Goal: Complete application form

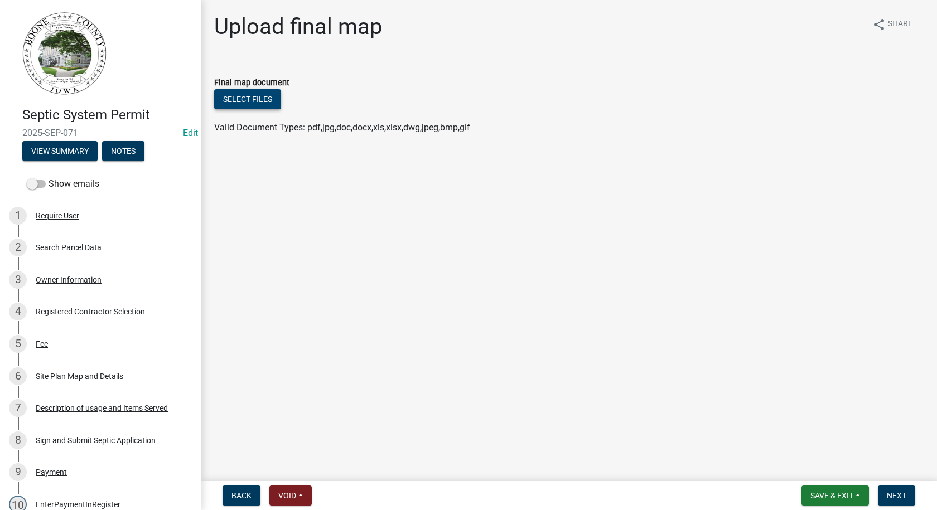
click at [266, 96] on button "Select files" at bounding box center [247, 99] width 67 height 20
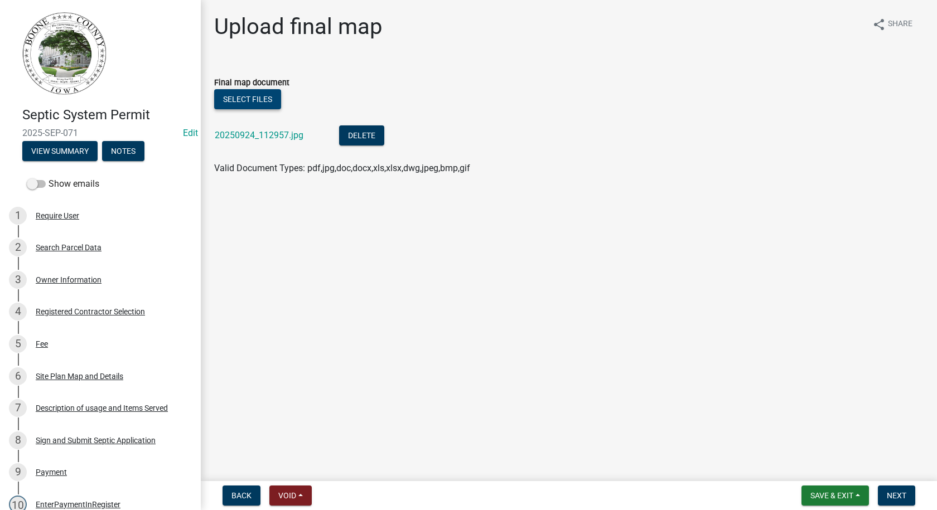
click at [239, 100] on button "Select files" at bounding box center [247, 99] width 67 height 20
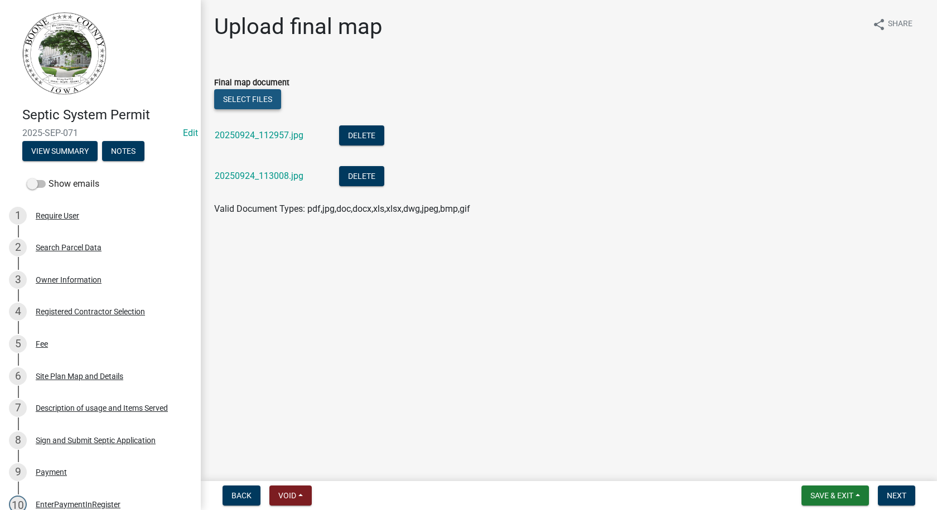
click at [260, 97] on button "Select files" at bounding box center [247, 99] width 67 height 20
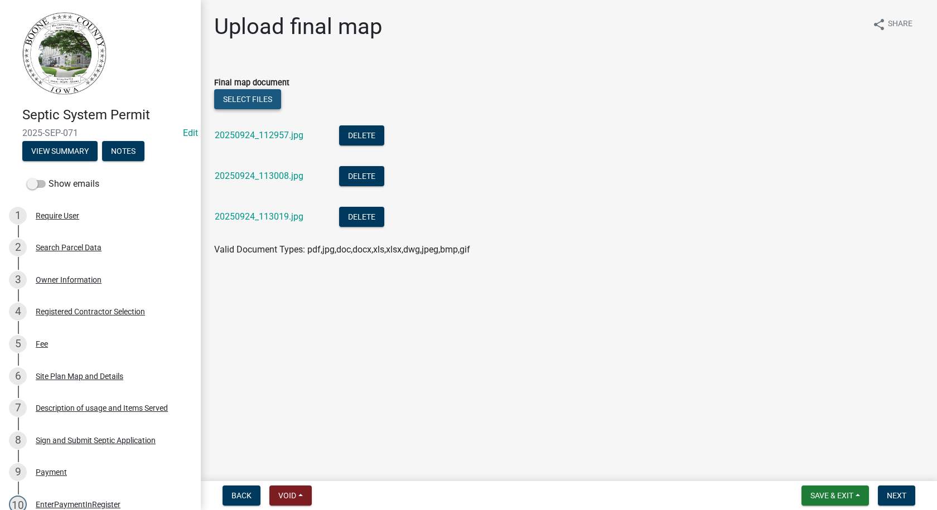
click at [264, 95] on button "Select files" at bounding box center [247, 99] width 67 height 20
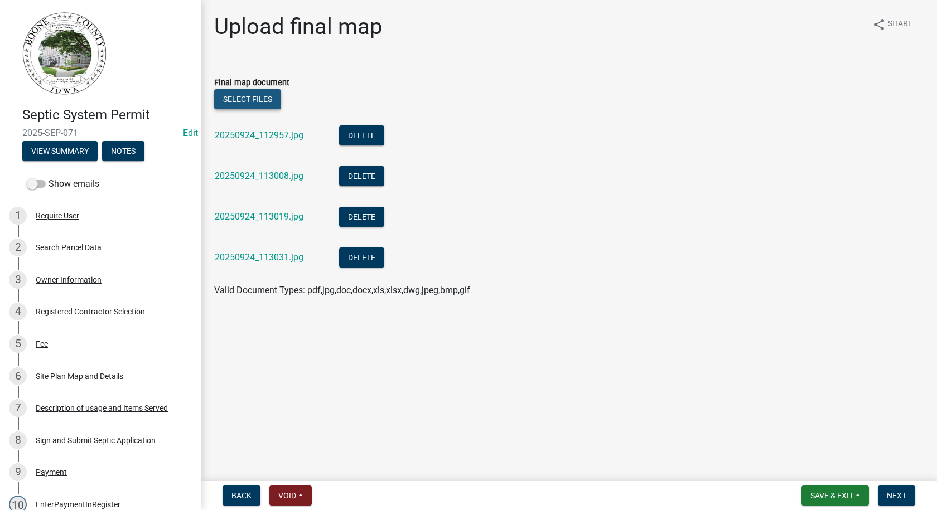
click at [268, 97] on button "Select files" at bounding box center [247, 99] width 67 height 20
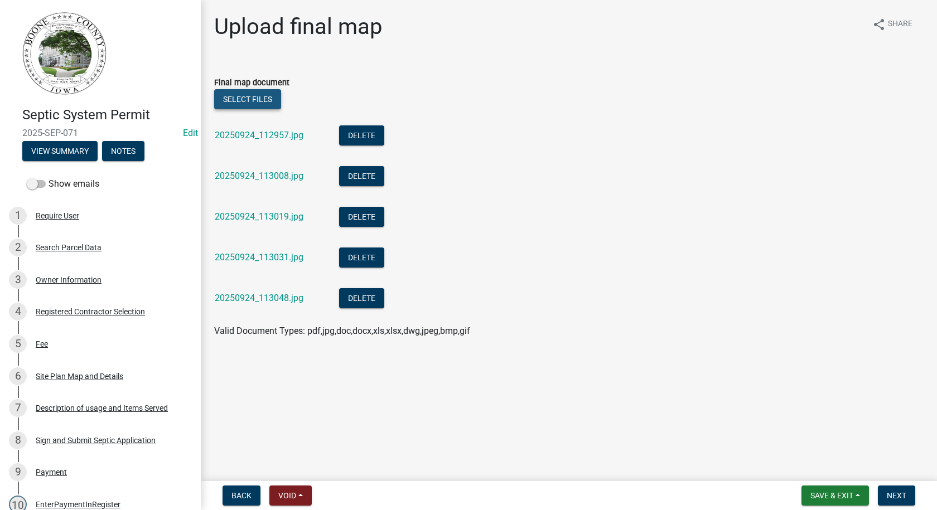
click at [271, 98] on button "Select files" at bounding box center [247, 99] width 67 height 20
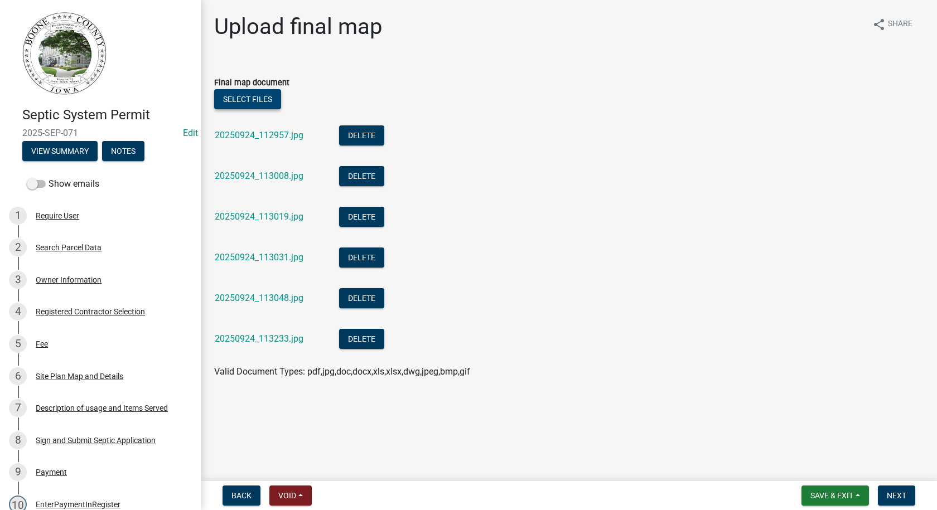
click at [269, 99] on button "Select files" at bounding box center [247, 99] width 67 height 20
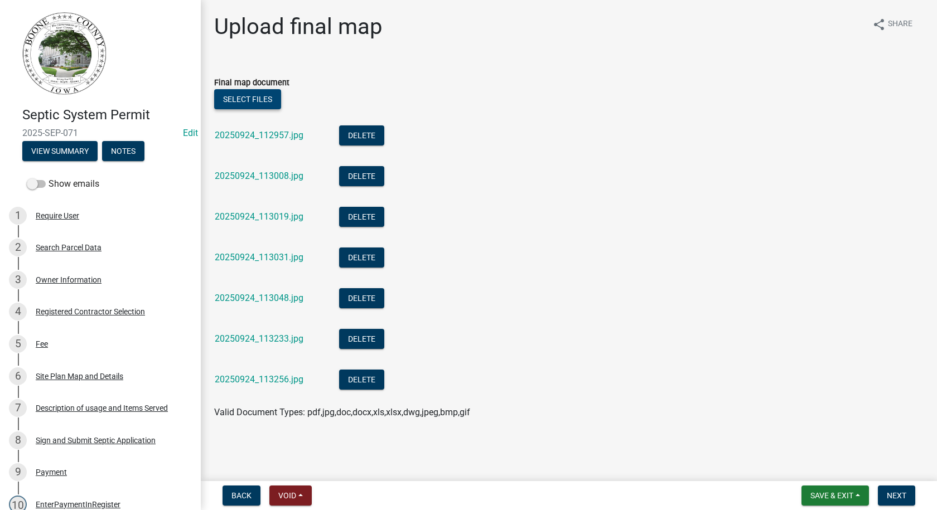
click at [263, 99] on button "Select files" at bounding box center [247, 99] width 67 height 20
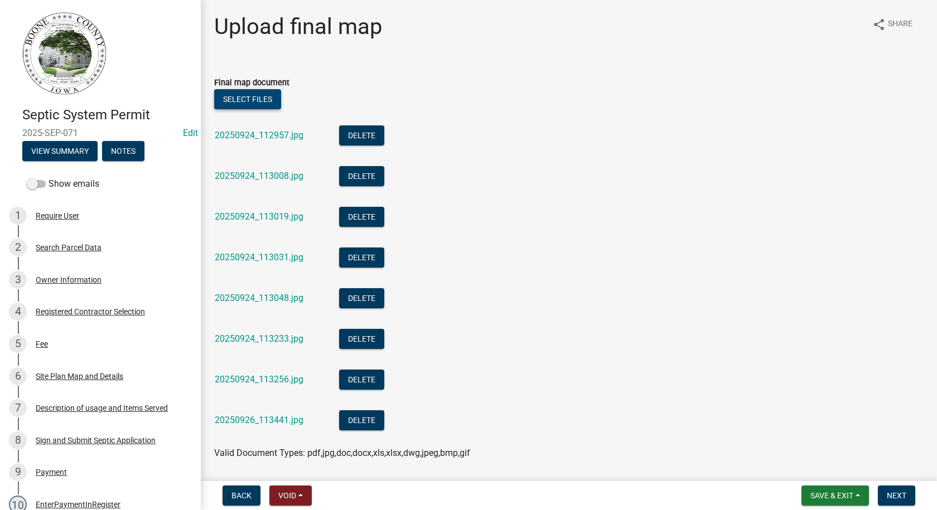
click at [245, 97] on button "Select files" at bounding box center [247, 99] width 67 height 20
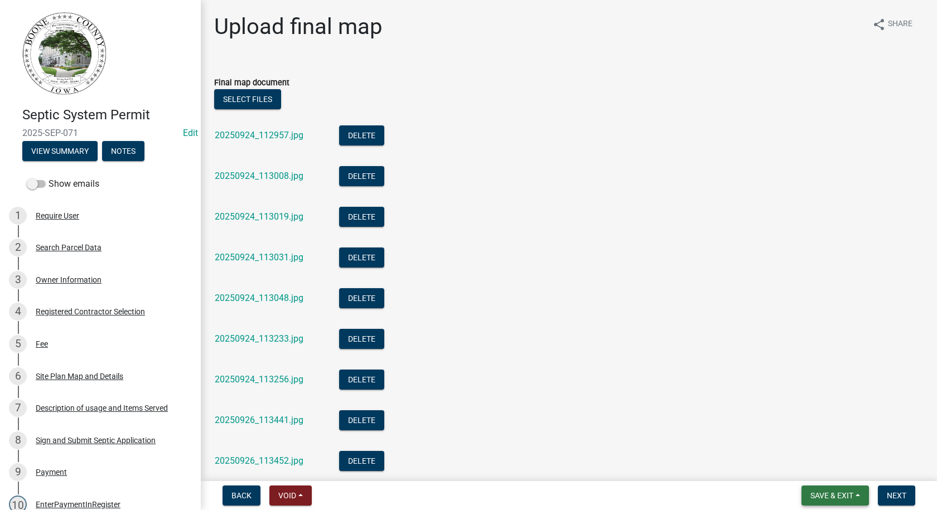
click at [812, 496] on span "Save & Exit" at bounding box center [831, 495] width 43 height 9
click at [796, 442] on button "Save" at bounding box center [823, 439] width 89 height 27
click at [284, 137] on link "20250924_112957.jpg" at bounding box center [259, 135] width 89 height 11
click at [251, 255] on link "20250924_113031.jpg" at bounding box center [259, 257] width 89 height 11
click at [844, 500] on span "Save & Exit" at bounding box center [831, 495] width 43 height 9
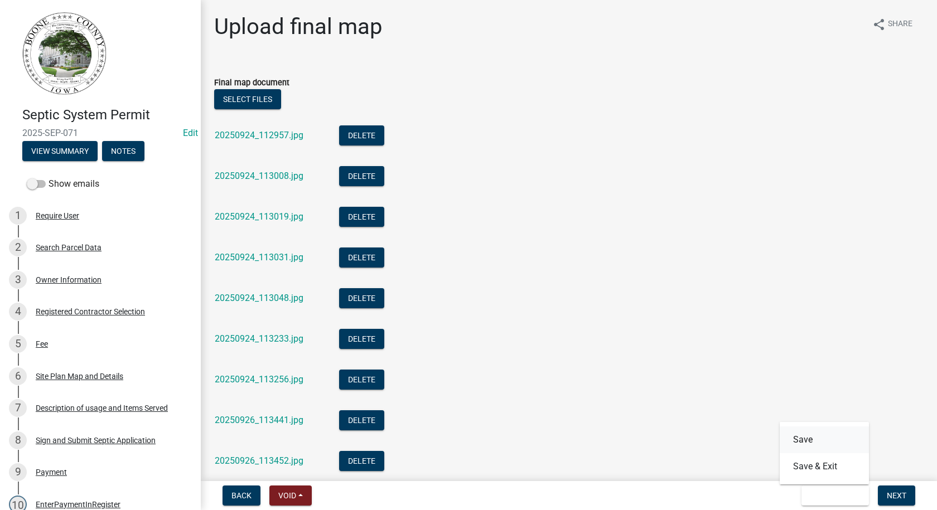
click at [803, 441] on button "Save" at bounding box center [823, 439] width 89 height 27
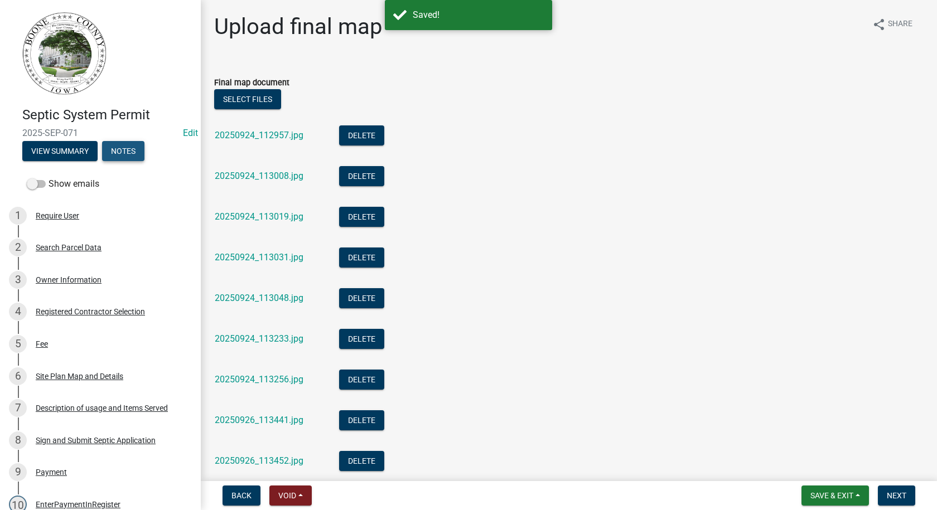
click at [122, 148] on button "Notes" at bounding box center [123, 151] width 42 height 20
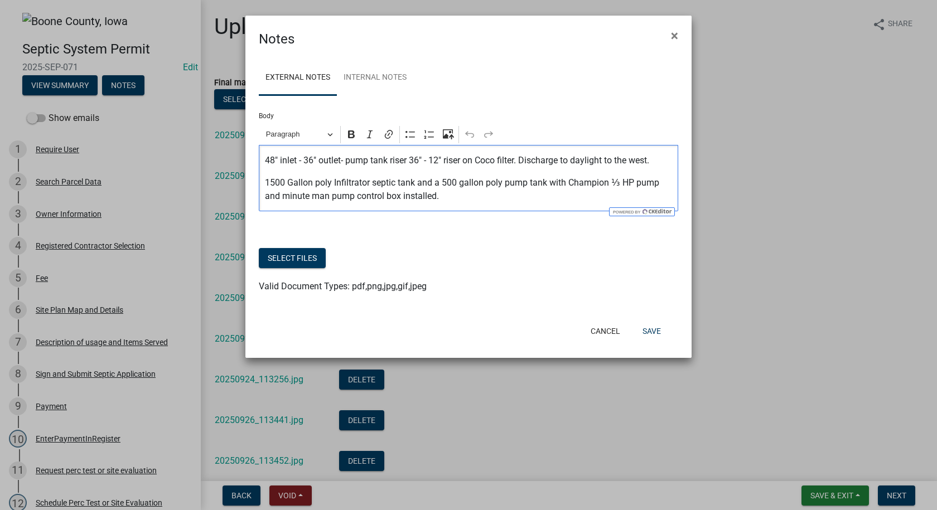
click at [440, 198] on p "1500 Gallon poly Infiltrator septic tank and a 500 gallon poly pump tank with C…" at bounding box center [469, 189] width 408 height 27
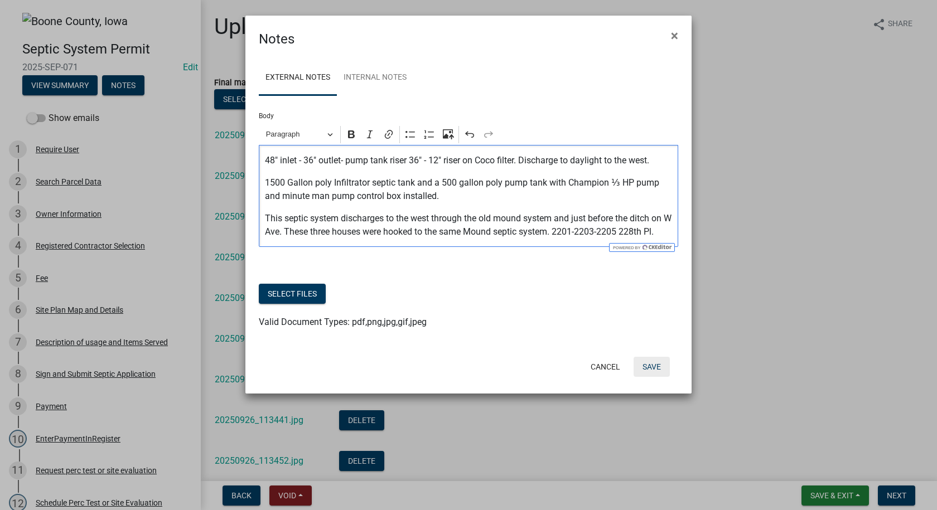
click at [648, 365] on button "Save" at bounding box center [651, 367] width 36 height 20
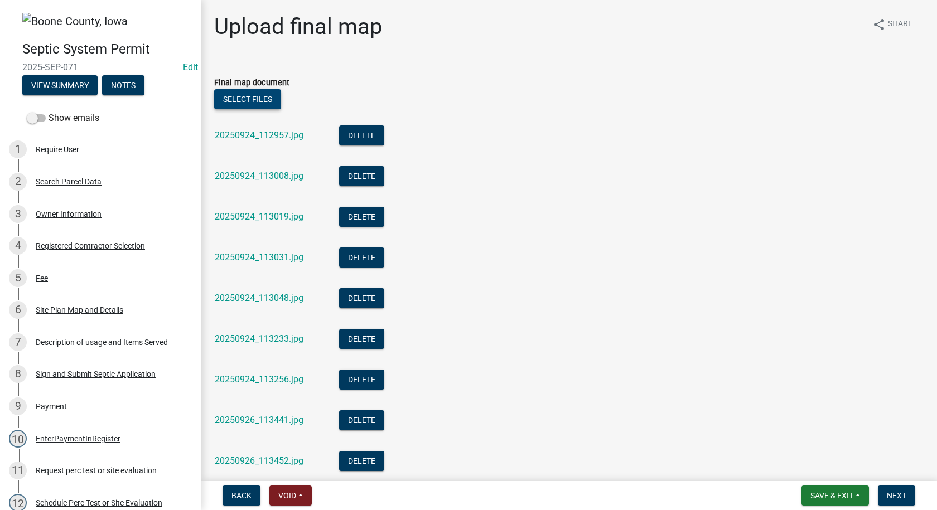
click at [238, 101] on button "Select files" at bounding box center [247, 99] width 67 height 20
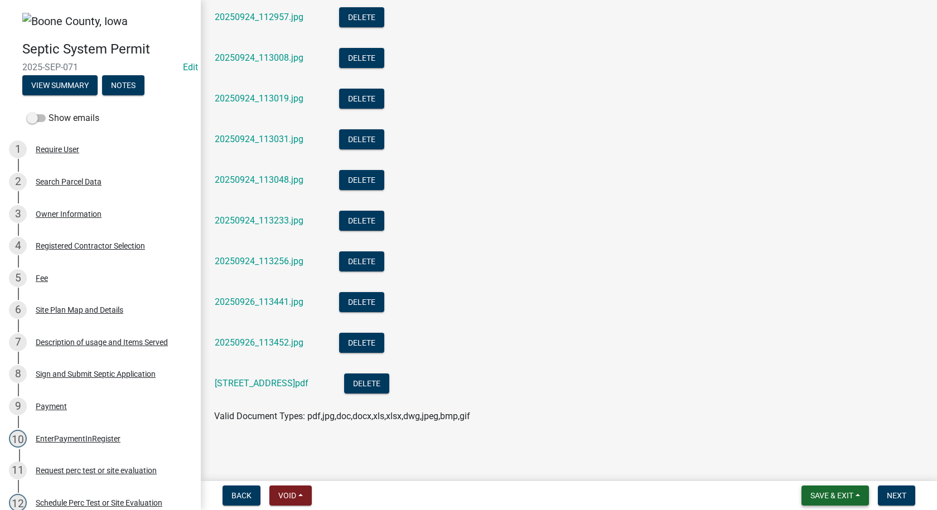
click at [814, 494] on span "Save & Exit" at bounding box center [831, 495] width 43 height 9
click at [805, 437] on button "Save" at bounding box center [823, 439] width 89 height 27
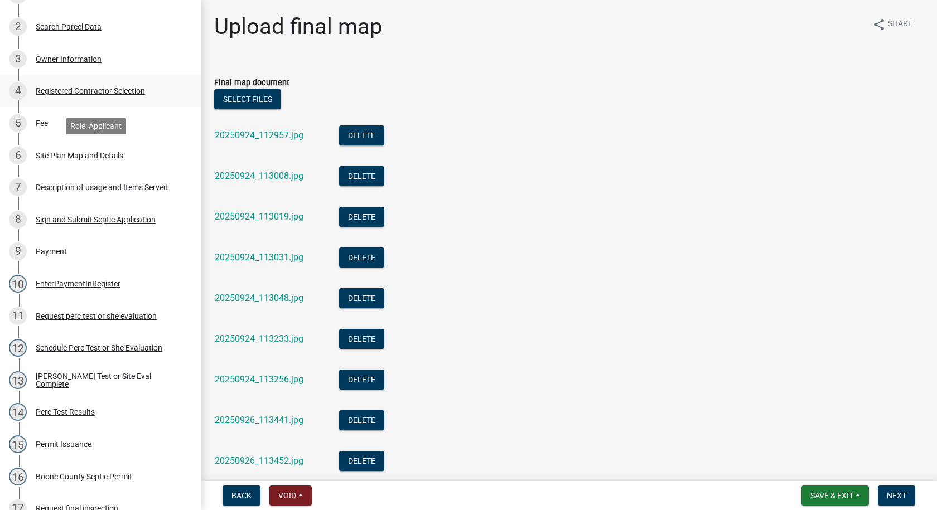
scroll to position [0, 0]
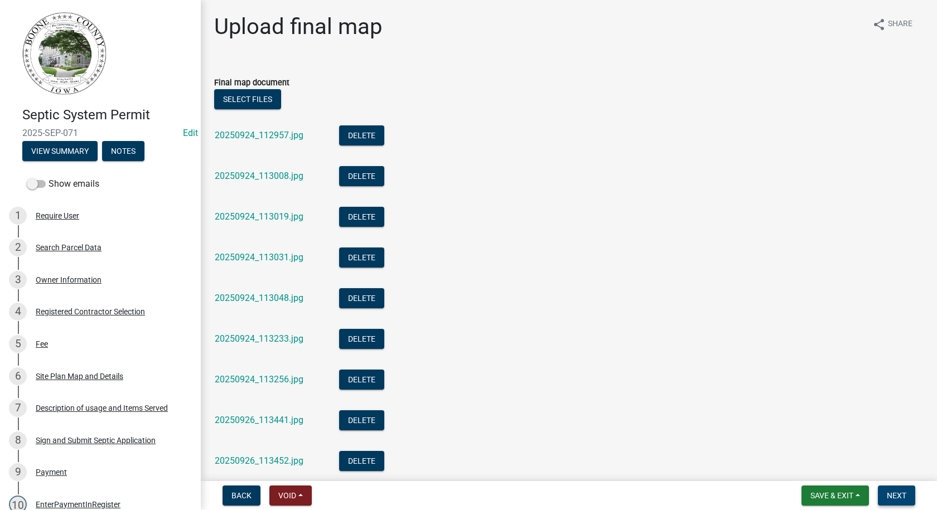
click at [903, 498] on span "Next" at bounding box center [896, 495] width 20 height 9
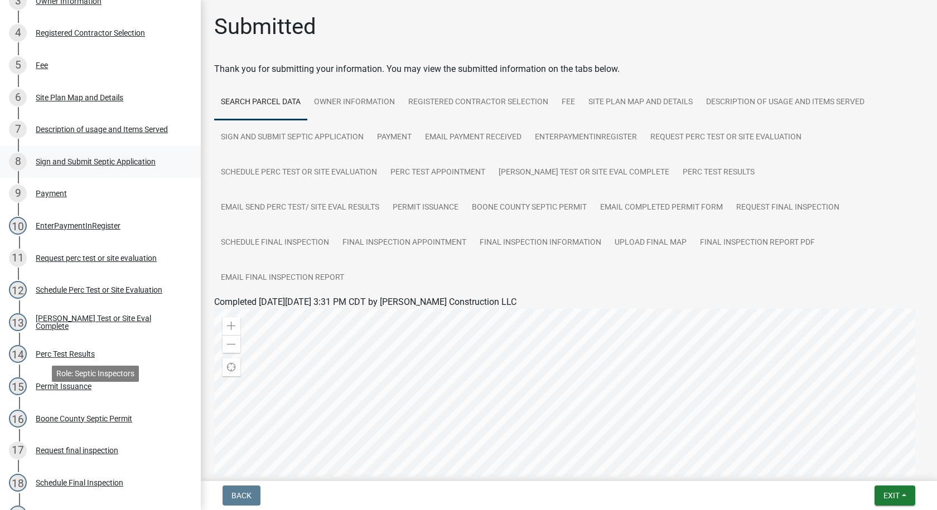
scroll to position [499, 0]
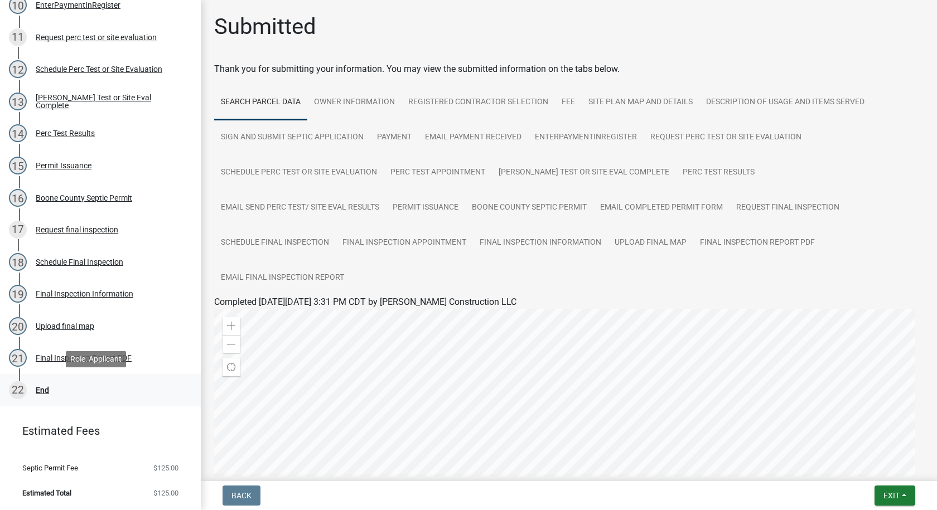
click at [42, 389] on div "End" at bounding box center [42, 390] width 13 height 8
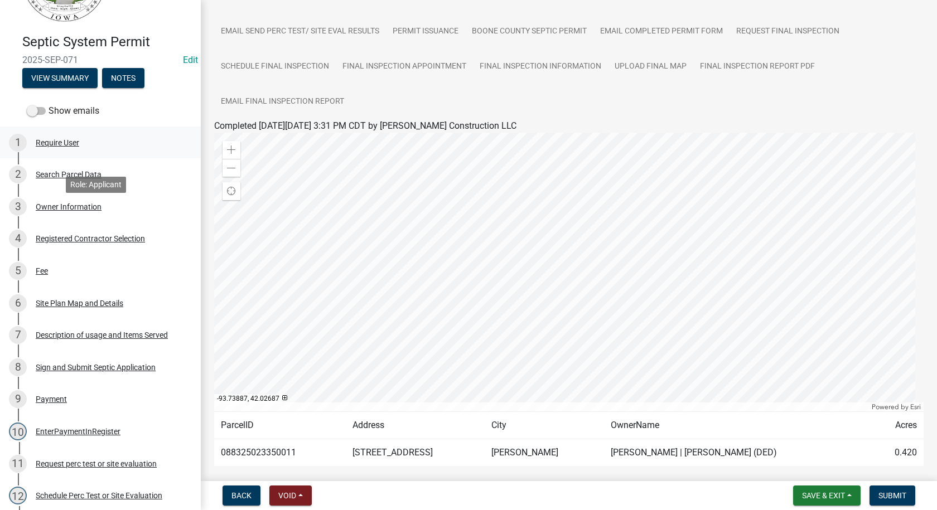
scroll to position [0, 0]
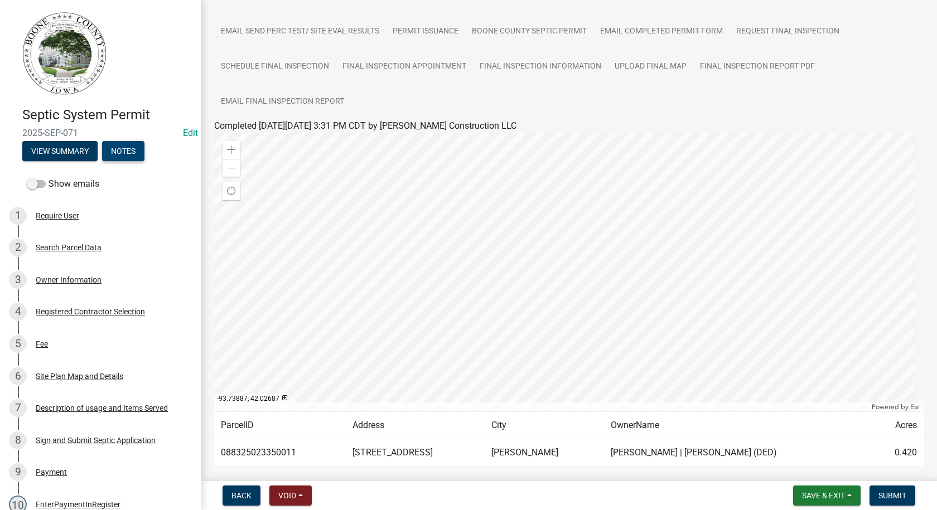
click at [130, 154] on button "Notes" at bounding box center [123, 151] width 42 height 20
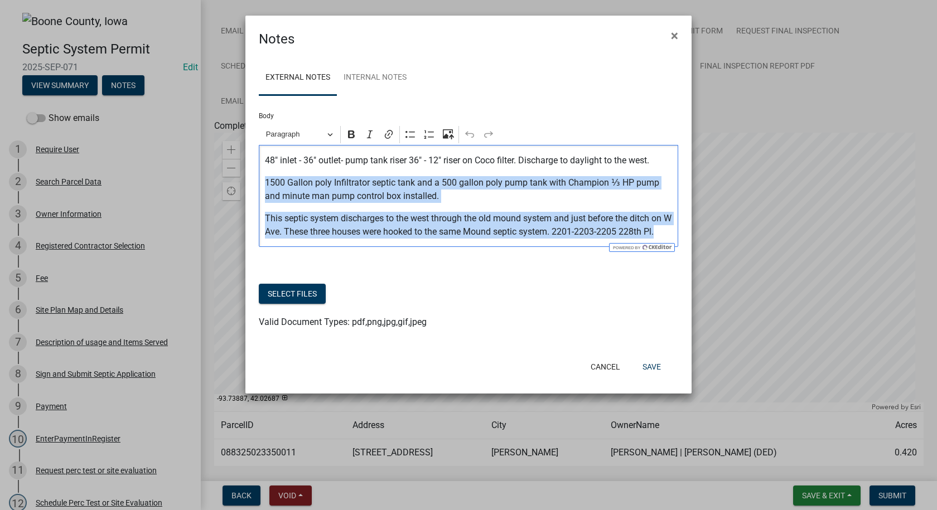
drag, startPoint x: 263, startPoint y: 183, endPoint x: 669, endPoint y: 231, distance: 408.7
click at [669, 231] on div "48" inlet - 36" outlet- pump tank riser 36" - 12" riser on Coco filter. Dischar…" at bounding box center [468, 196] width 419 height 102
copy div "1500 Gallon poly Infiltrator septic tank and a 500 gallon poly pump tank with C…"
click at [644, 366] on button "Save" at bounding box center [651, 367] width 36 height 20
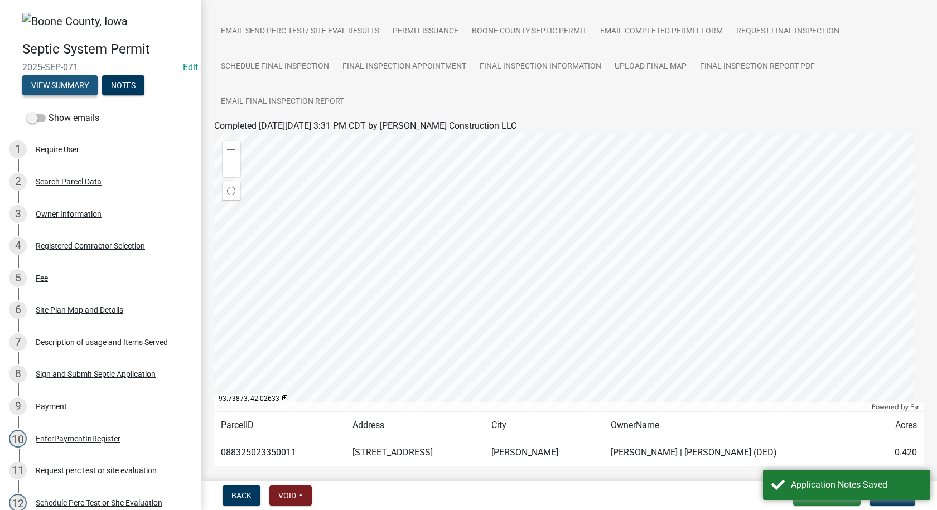
click at [69, 88] on button "View Summary" at bounding box center [59, 85] width 75 height 20
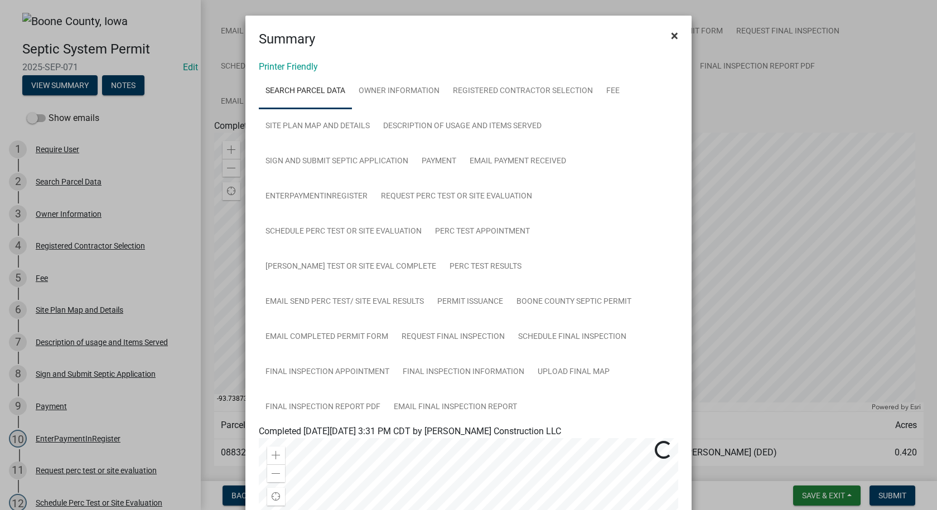
click at [671, 33] on span "×" at bounding box center [674, 36] width 7 height 16
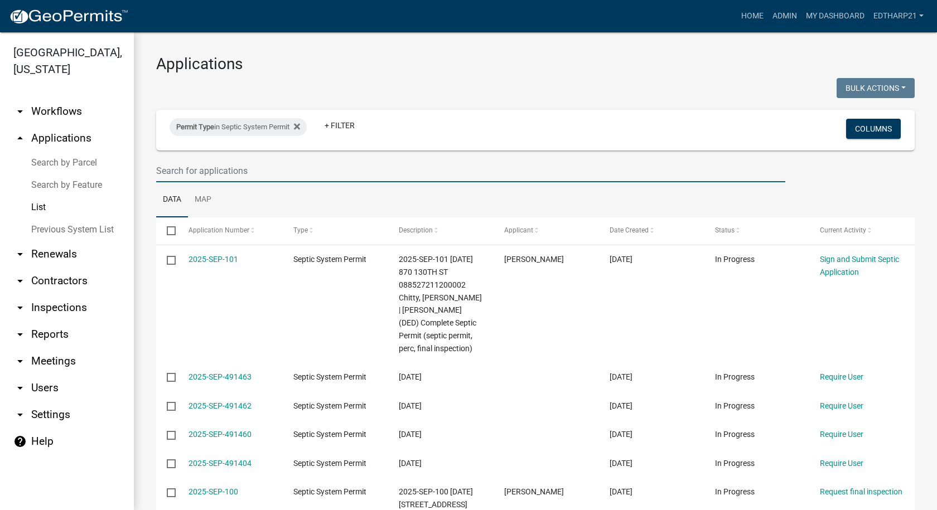
drag, startPoint x: 169, startPoint y: 168, endPoint x: 159, endPoint y: 154, distance: 17.6
click at [169, 168] on input "text" at bounding box center [470, 170] width 629 height 23
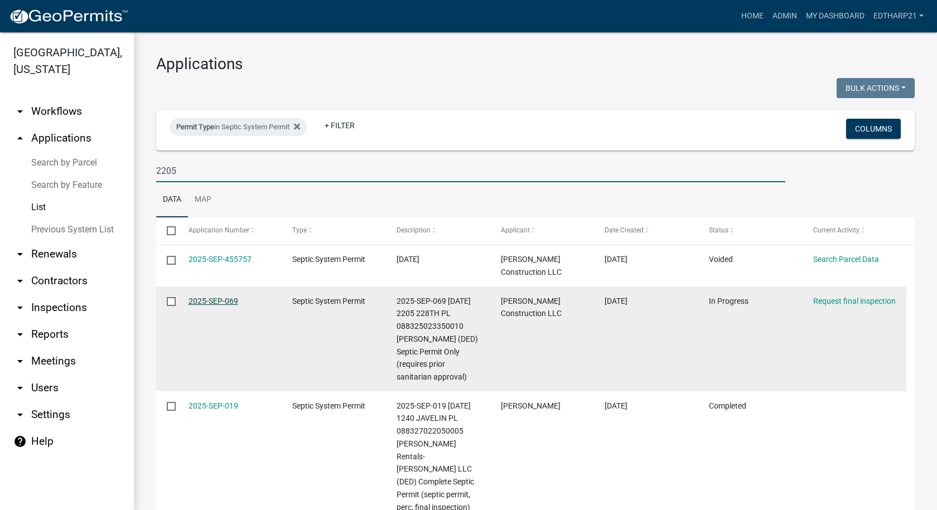
type input "2205"
click at [225, 298] on link "2025-SEP-069" at bounding box center [213, 301] width 50 height 9
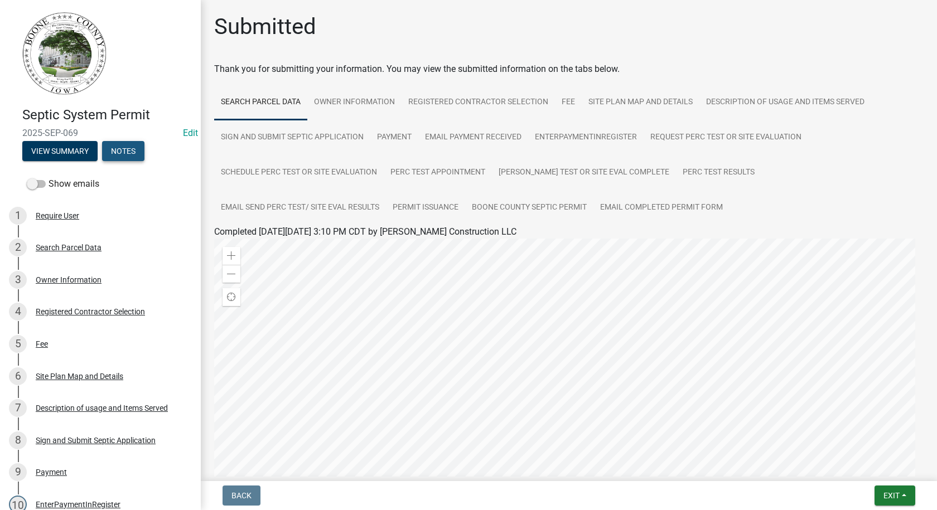
click at [119, 154] on button "Notes" at bounding box center [123, 151] width 42 height 20
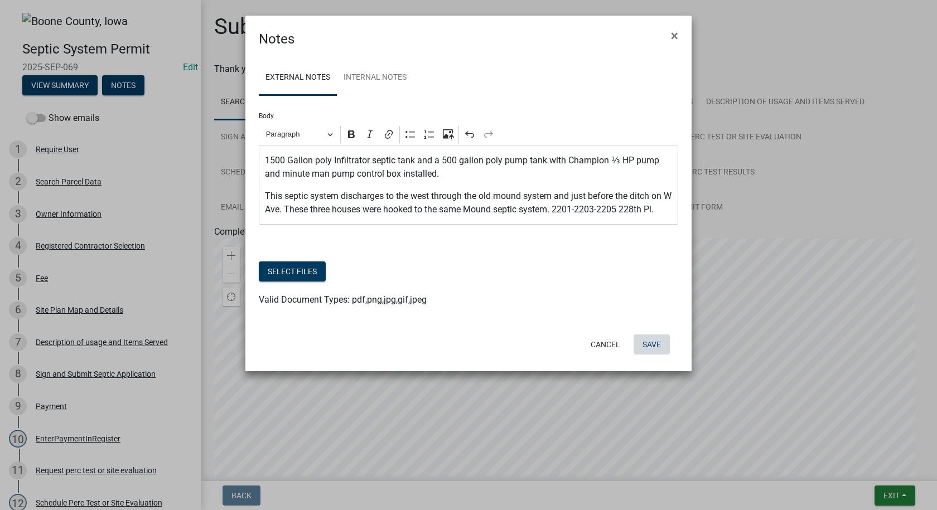
click at [652, 345] on button "Save" at bounding box center [651, 344] width 36 height 20
